Goal: Task Accomplishment & Management: Manage account settings

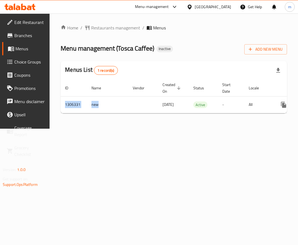
drag, startPoint x: 132, startPoint y: 113, endPoint x: 188, endPoint y: 115, distance: 56.5
click at [188, 114] on div "ID Name Vendor Created On sorted descending Status Start Date Locale Actions 13…" at bounding box center [174, 97] width 226 height 34
click at [174, 129] on div "Home / Restaurants management / Menus Menu management ( [PERSON_NAME] ) Inactiv…" at bounding box center [174, 71] width 249 height 115
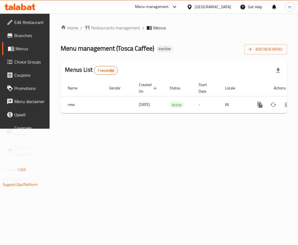
scroll to position [0, 39]
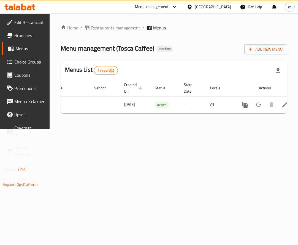
click at [207, 118] on div "Home / Restaurants management / Menus Menu management ( [PERSON_NAME] ) Inactiv…" at bounding box center [174, 71] width 226 height 93
drag, startPoint x: 209, startPoint y: 118, endPoint x: 258, endPoint y: 122, distance: 48.9
click at [258, 118] on div "Home / Restaurants management / Menus Menu management ( [PERSON_NAME] ) Inactiv…" at bounding box center [174, 71] width 226 height 93
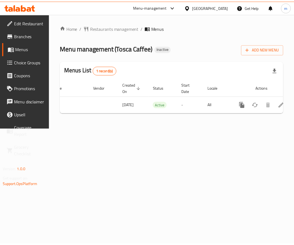
scroll to position [0, 47]
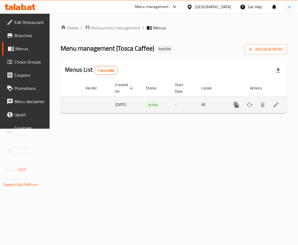
click at [277, 107] on icon "enhanced table" at bounding box center [276, 105] width 7 height 7
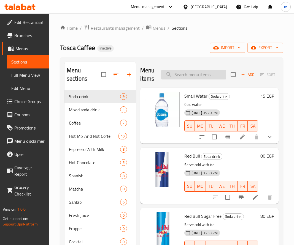
click at [181, 74] on input "search" at bounding box center [193, 75] width 65 height 10
paste input "French Coffee"
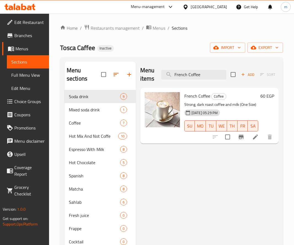
type input "French Coffee"
click at [257, 137] on icon at bounding box center [255, 137] width 5 height 5
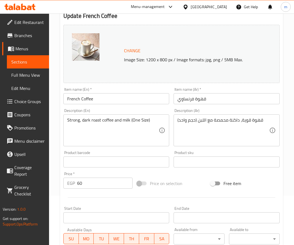
scroll to position [42, 0]
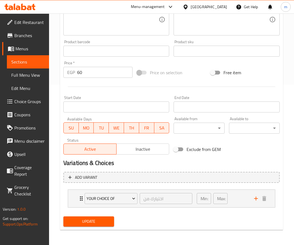
scroll to position [161, 0]
drag, startPoint x: 83, startPoint y: 222, endPoint x: 87, endPoint y: 220, distance: 4.4
click at [83, 222] on span "Update" at bounding box center [89, 221] width 42 height 7
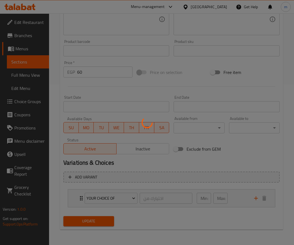
type input "اختيارك من"
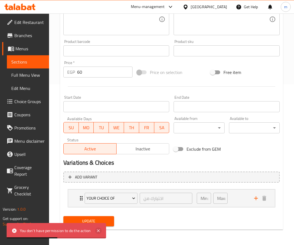
click at [98, 232] on icon at bounding box center [98, 231] width 3 height 3
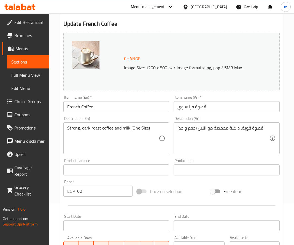
scroll to position [0, 0]
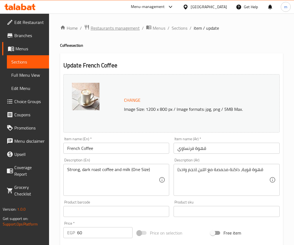
click at [123, 26] on span "Restaurants management" at bounding box center [115, 28] width 49 height 7
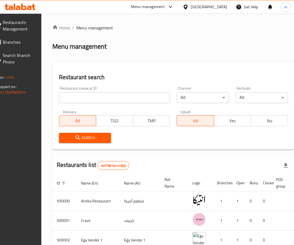
click at [28, 41] on span "Branches" at bounding box center [18, 42] width 30 height 7
